Goal: Information Seeking & Learning: Learn about a topic

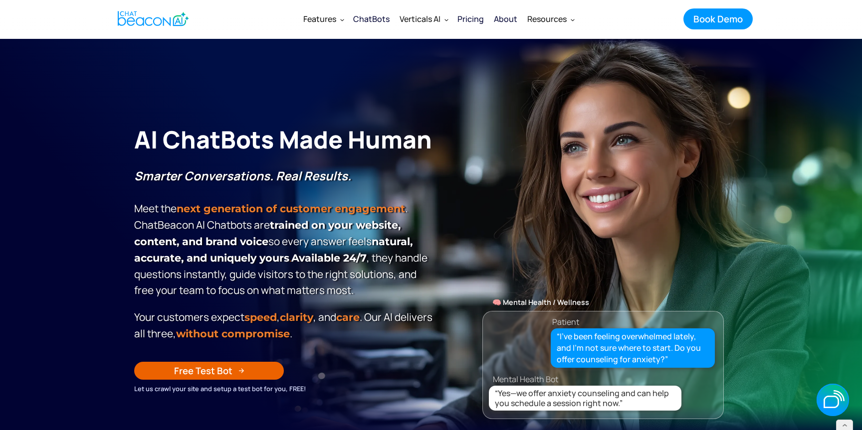
click at [385, 17] on div "ChatBots" at bounding box center [371, 19] width 36 height 14
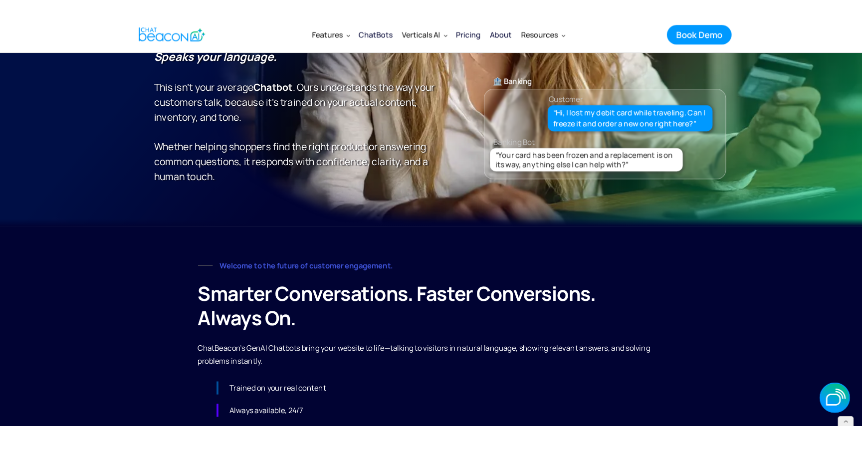
scroll to position [69, 0]
